Goal: Task Accomplishment & Management: Manage account settings

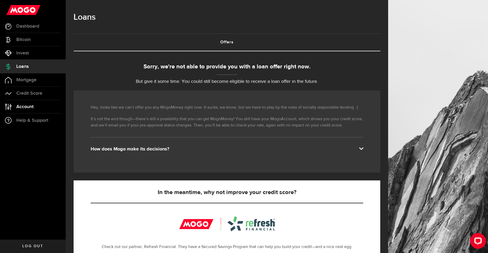
click at [26, 108] on span "Account" at bounding box center [24, 106] width 17 height 5
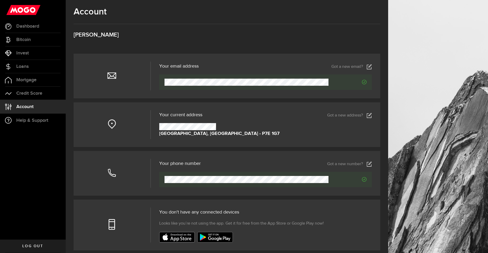
click at [360, 113] on link "Got a new address?" at bounding box center [349, 115] width 45 height 5
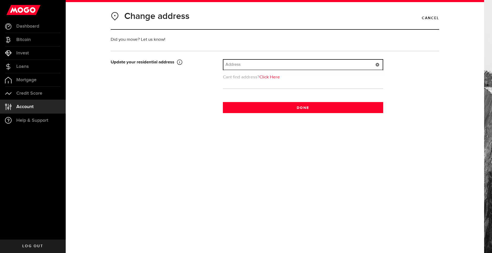
click at [263, 66] on input "text" at bounding box center [302, 65] width 159 height 10
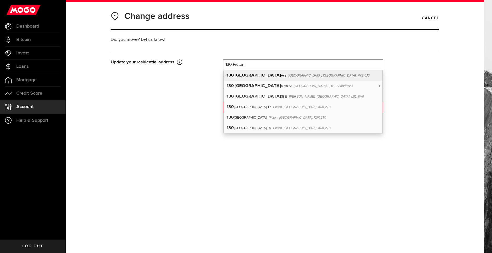
click at [288, 77] on span "[GEOGRAPHIC_DATA], [GEOGRAPHIC_DATA], P7B 6J6" at bounding box center [328, 76] width 81 height 4
type input "[STREET_ADDRESS]"
type input "130"
type input "[GEOGRAPHIC_DATA]"
type input "Thunder Bay"
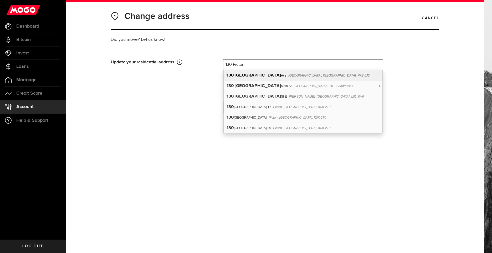
select select "ON"
type input "P7B 6J6"
type input "[GEOGRAPHIC_DATA]"
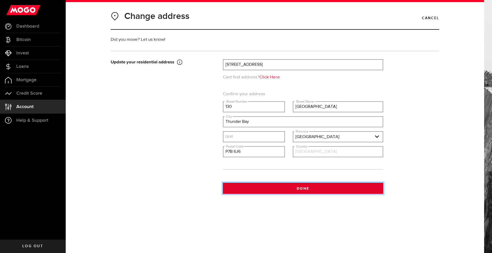
click at [300, 190] on button "Done" at bounding box center [303, 188] width 160 height 11
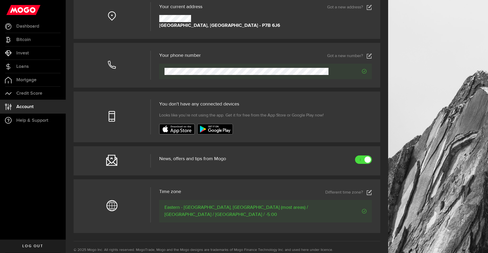
scroll to position [105, 0]
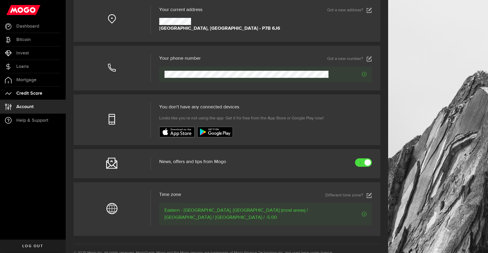
click at [30, 91] on span "Credit Score" at bounding box center [29, 93] width 26 height 5
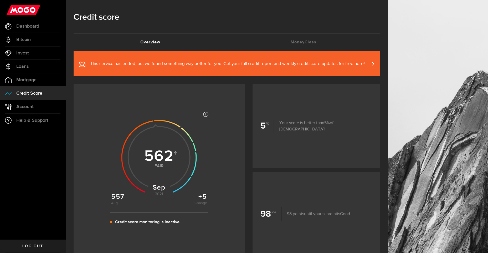
click at [312, 63] on span "This service has ended, but we found something way better for you. Get your ful…" at bounding box center [227, 64] width 275 height 6
click at [310, 40] on link "MoneyClass (requires attention)" at bounding box center [303, 42] width 153 height 17
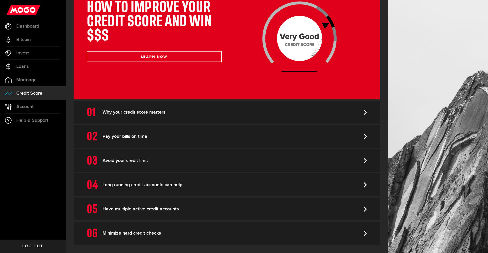
scroll to position [96, 0]
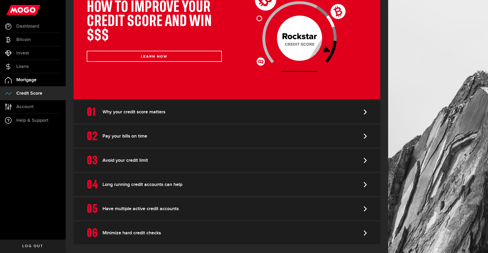
click at [22, 83] on link "Mortgage" at bounding box center [33, 79] width 66 height 13
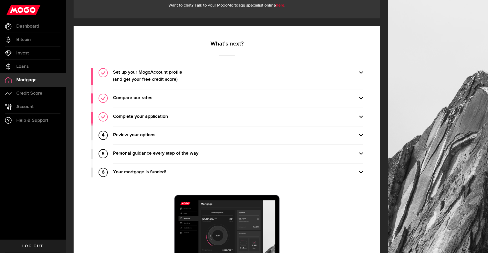
scroll to position [168, 0]
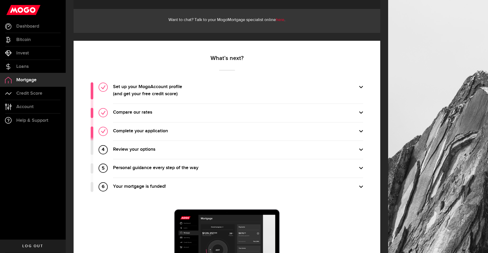
click at [363, 149] on label "Review your options" at bounding box center [238, 149] width 250 height 7
click at [0, 0] on input "Review your options" at bounding box center [0, 0] width 0 height 0
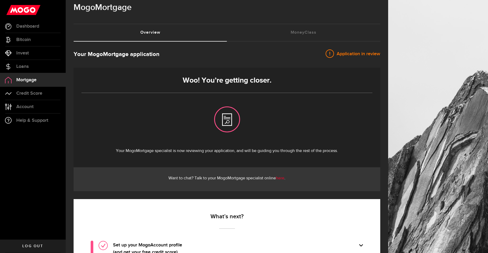
scroll to position [0, 0]
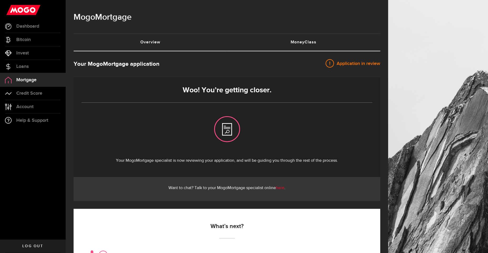
click at [298, 39] on link "MoneyClass (requires attention)" at bounding box center [303, 42] width 153 height 17
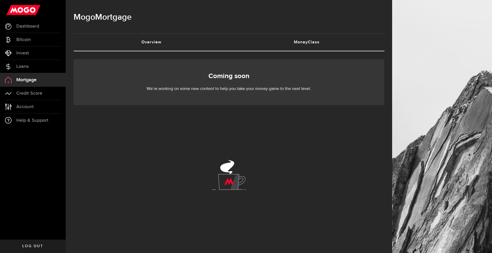
click at [172, 43] on link "Overview (requires attention)" at bounding box center [151, 42] width 155 height 17
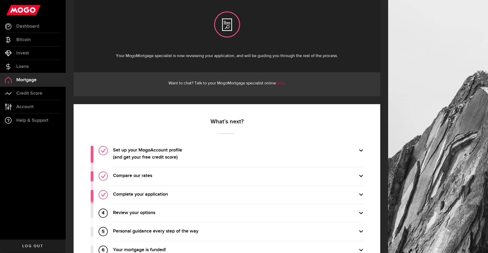
scroll to position [105, 0]
click at [27, 65] on span "Loans" at bounding box center [22, 66] width 12 height 5
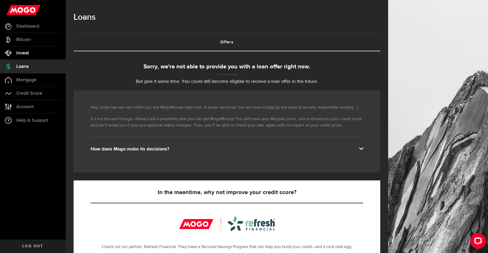
click at [24, 52] on span "Invest" at bounding box center [22, 53] width 13 height 5
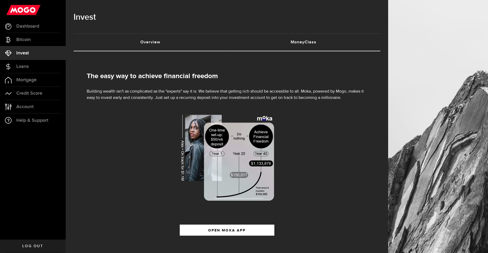
click at [318, 43] on link "MoneyClass (requires attention)" at bounding box center [303, 42] width 153 height 17
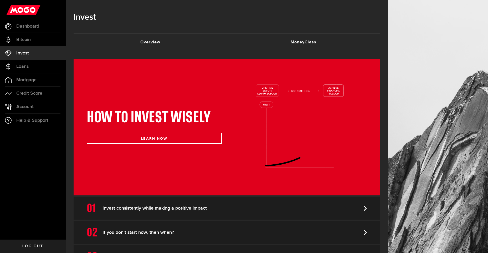
click at [169, 40] on link "Overview (requires attention)" at bounding box center [150, 42] width 153 height 17
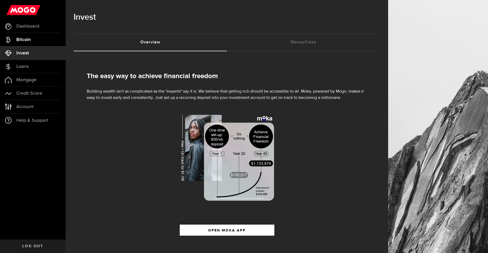
click at [18, 40] on span "Bitcoin" at bounding box center [23, 39] width 14 height 5
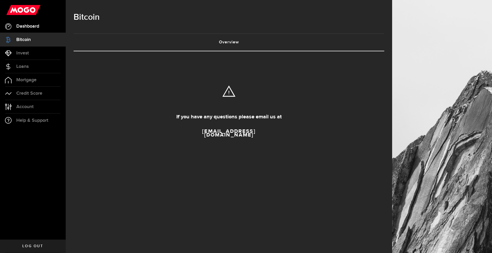
click at [25, 24] on span "Dashboard" at bounding box center [27, 26] width 23 height 5
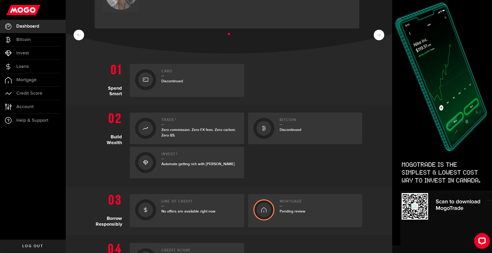
scroll to position [79, 0]
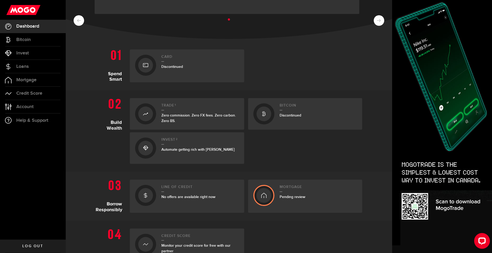
click at [267, 111] on div at bounding box center [263, 113] width 15 height 15
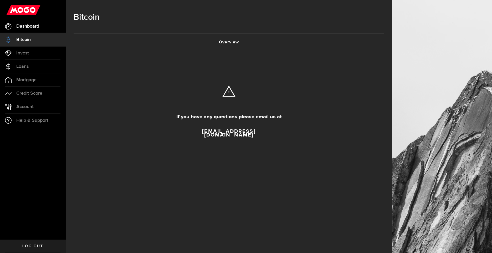
click at [31, 29] on link "Dashboard" at bounding box center [33, 26] width 66 height 13
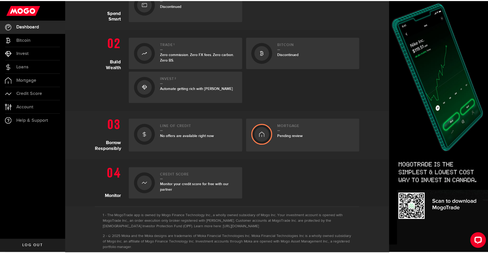
scroll to position [150, 0]
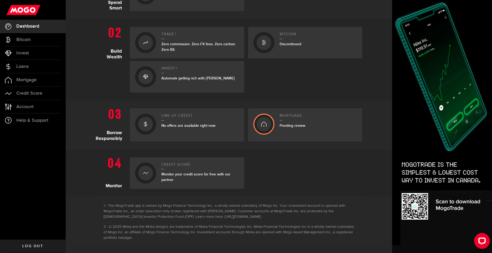
click at [267, 123] on div at bounding box center [263, 124] width 15 height 15
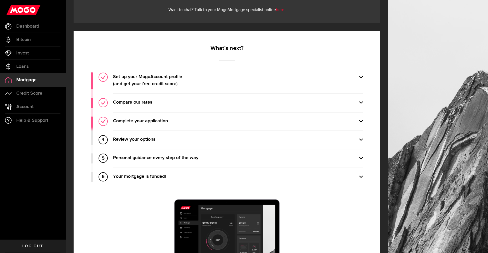
scroll to position [247, 0]
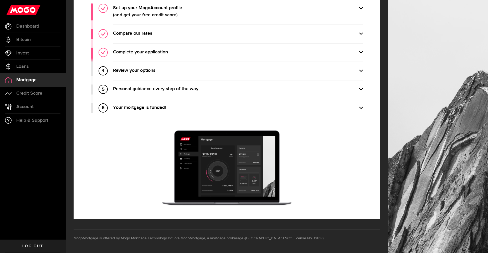
click at [362, 107] on label "Your mortgage is funded!" at bounding box center [238, 107] width 250 height 7
click at [0, 0] on input "Your mortgage is funded!" at bounding box center [0, 0] width 0 height 0
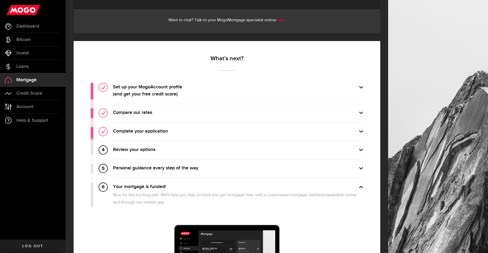
scroll to position [168, 0]
click at [363, 149] on label "Review your options" at bounding box center [238, 149] width 250 height 7
click at [0, 0] on input "Review your options" at bounding box center [0, 0] width 0 height 0
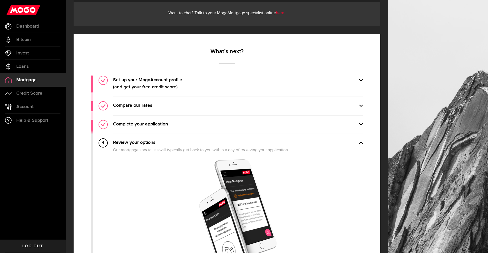
scroll to position [247, 0]
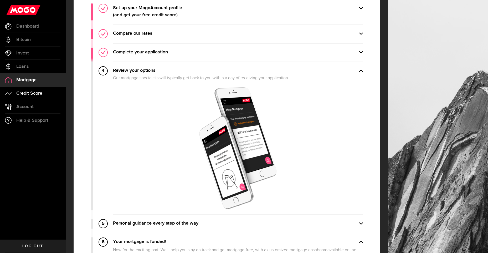
click at [25, 94] on span "Credit Score" at bounding box center [29, 93] width 26 height 5
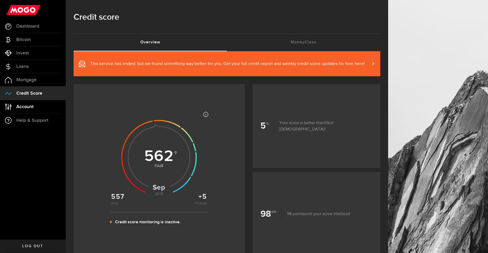
click at [33, 108] on span "Account" at bounding box center [24, 106] width 17 height 5
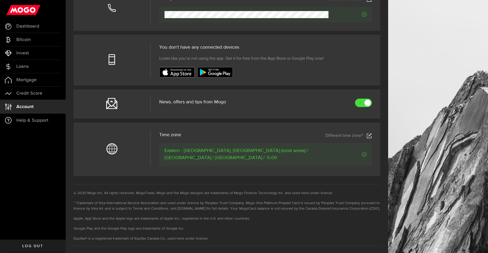
scroll to position [173, 0]
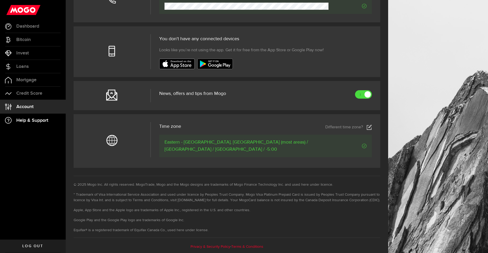
click at [24, 119] on span "Help & Support" at bounding box center [32, 120] width 32 height 5
click at [20, 66] on span "Loans" at bounding box center [22, 66] width 12 height 5
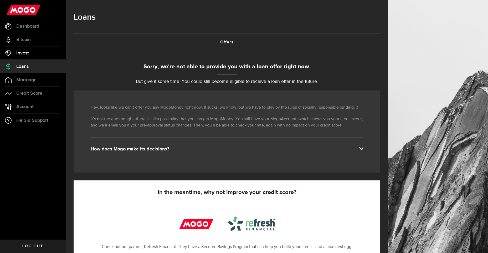
click at [27, 53] on span "Invest" at bounding box center [22, 53] width 13 height 5
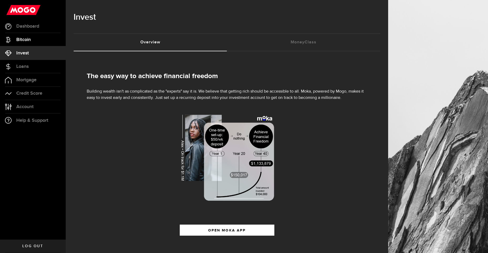
click at [19, 41] on span "Bitcoin" at bounding box center [23, 39] width 14 height 5
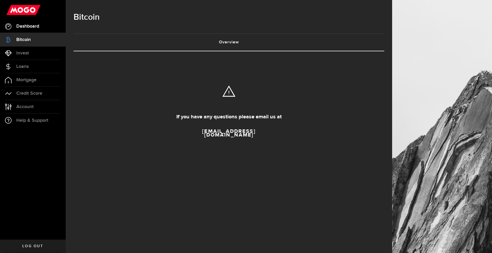
click at [27, 25] on span "Dashboard" at bounding box center [27, 26] width 23 height 5
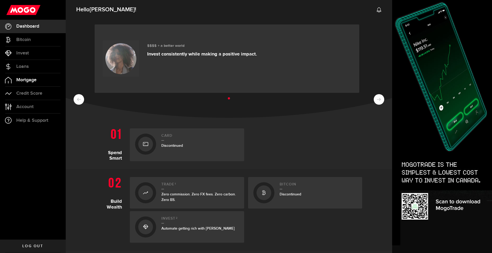
click at [37, 82] on link "Mortgage" at bounding box center [33, 79] width 66 height 13
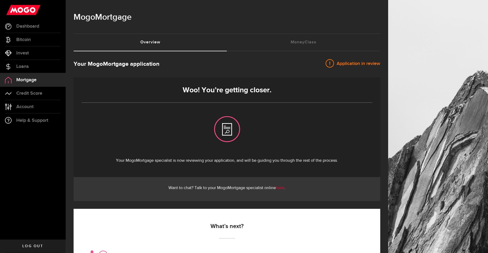
click at [284, 187] on link "here" at bounding box center [280, 188] width 8 height 4
click at [282, 187] on link "here" at bounding box center [280, 188] width 8 height 4
click at [282, 186] on link "here" at bounding box center [280, 188] width 8 height 4
